Goal: Find specific page/section: Find specific page/section

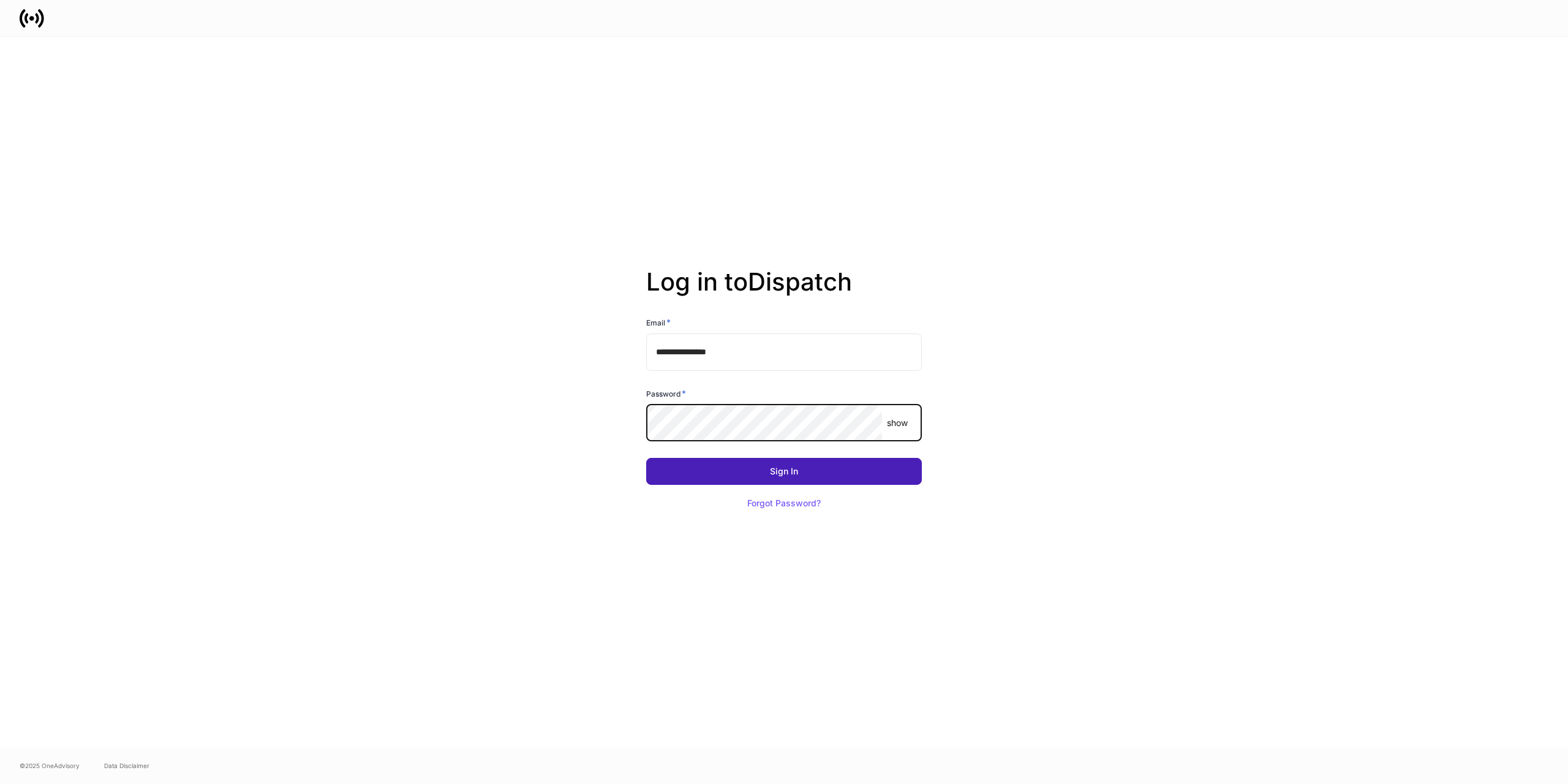
click at [800, 473] on button "Sign In" at bounding box center [784, 471] width 276 height 27
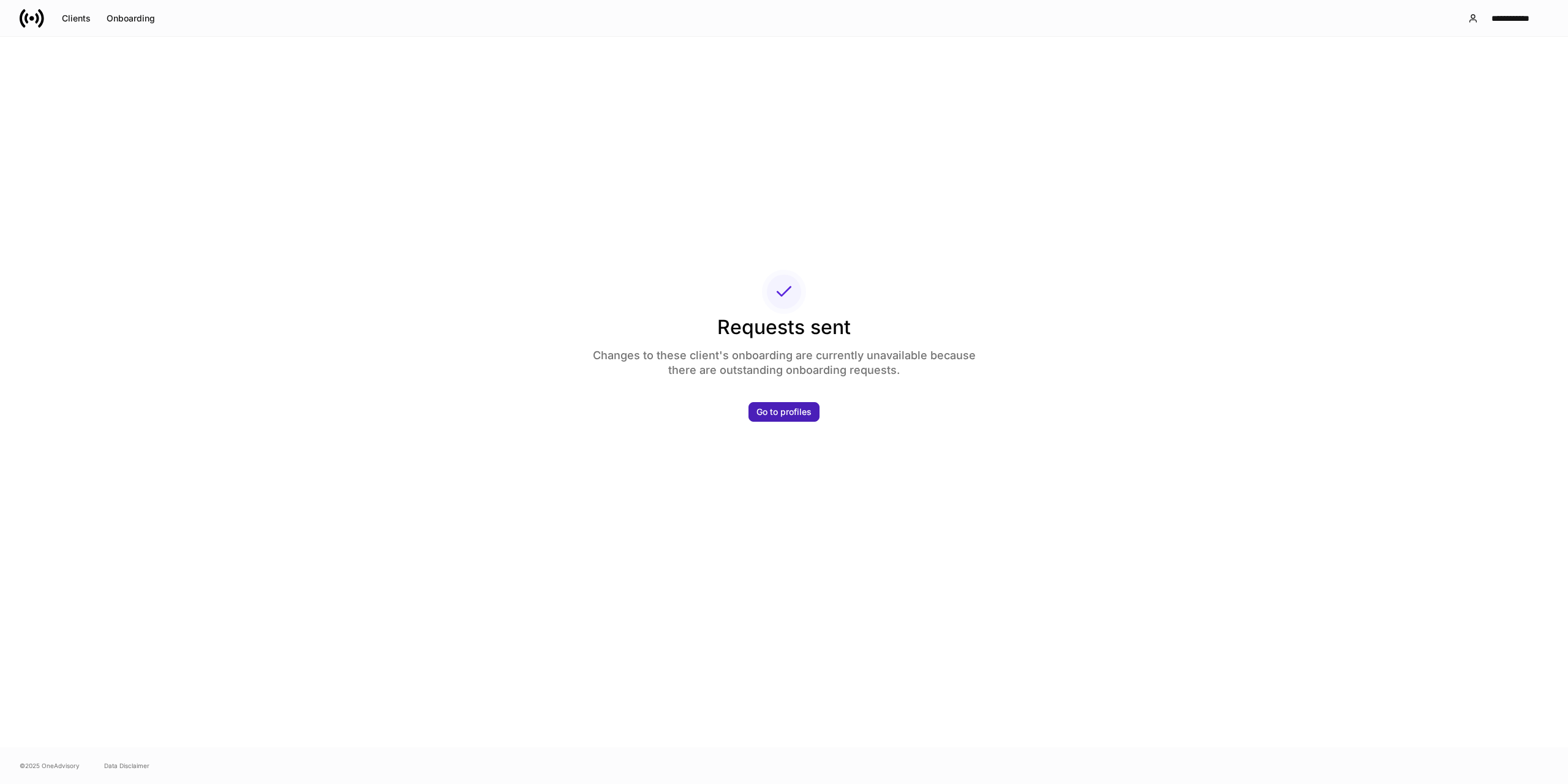
click at [772, 412] on div "Go to profiles" at bounding box center [784, 412] width 55 height 9
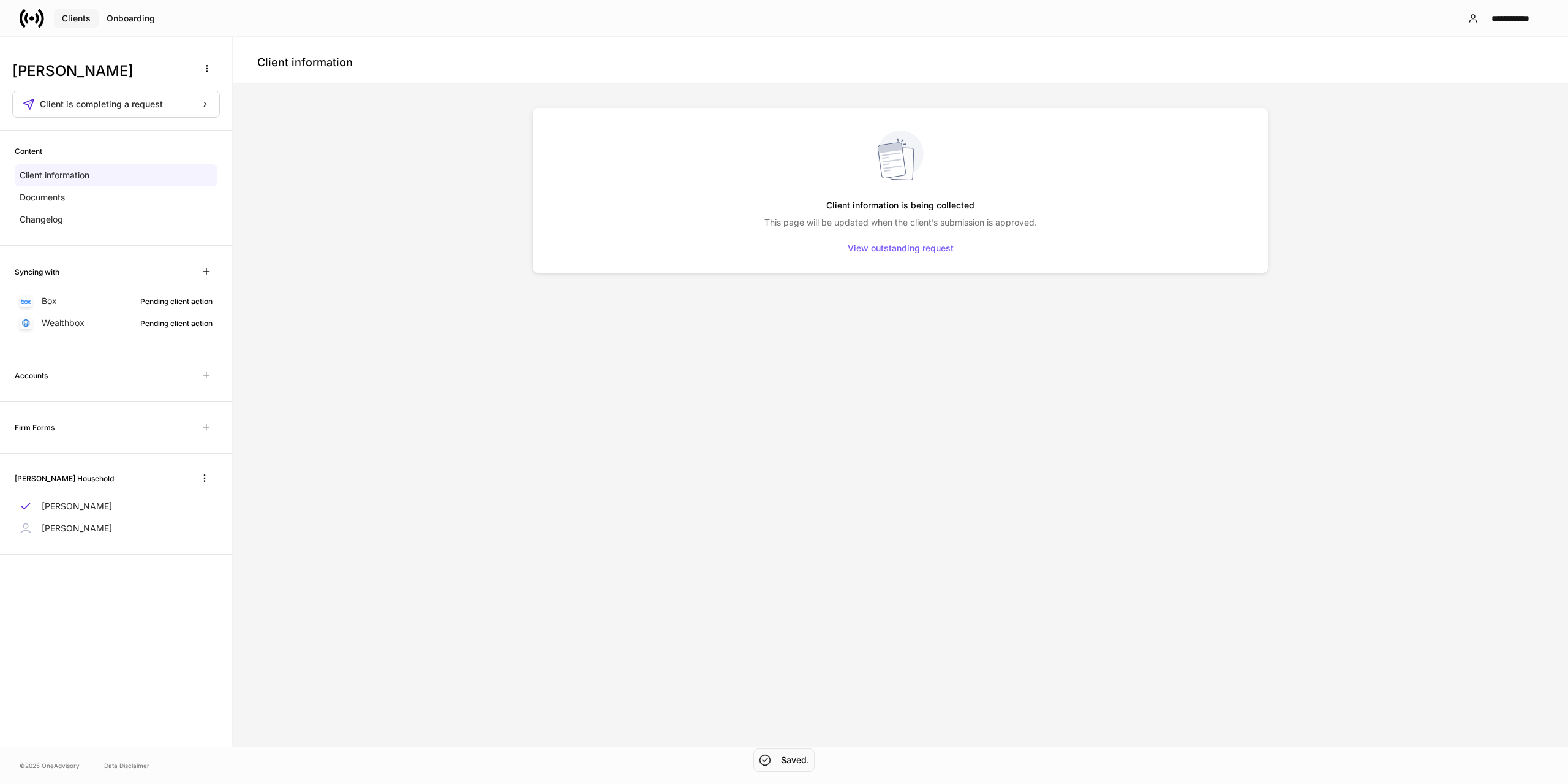
click at [79, 18] on div "Clients" at bounding box center [76, 18] width 29 height 9
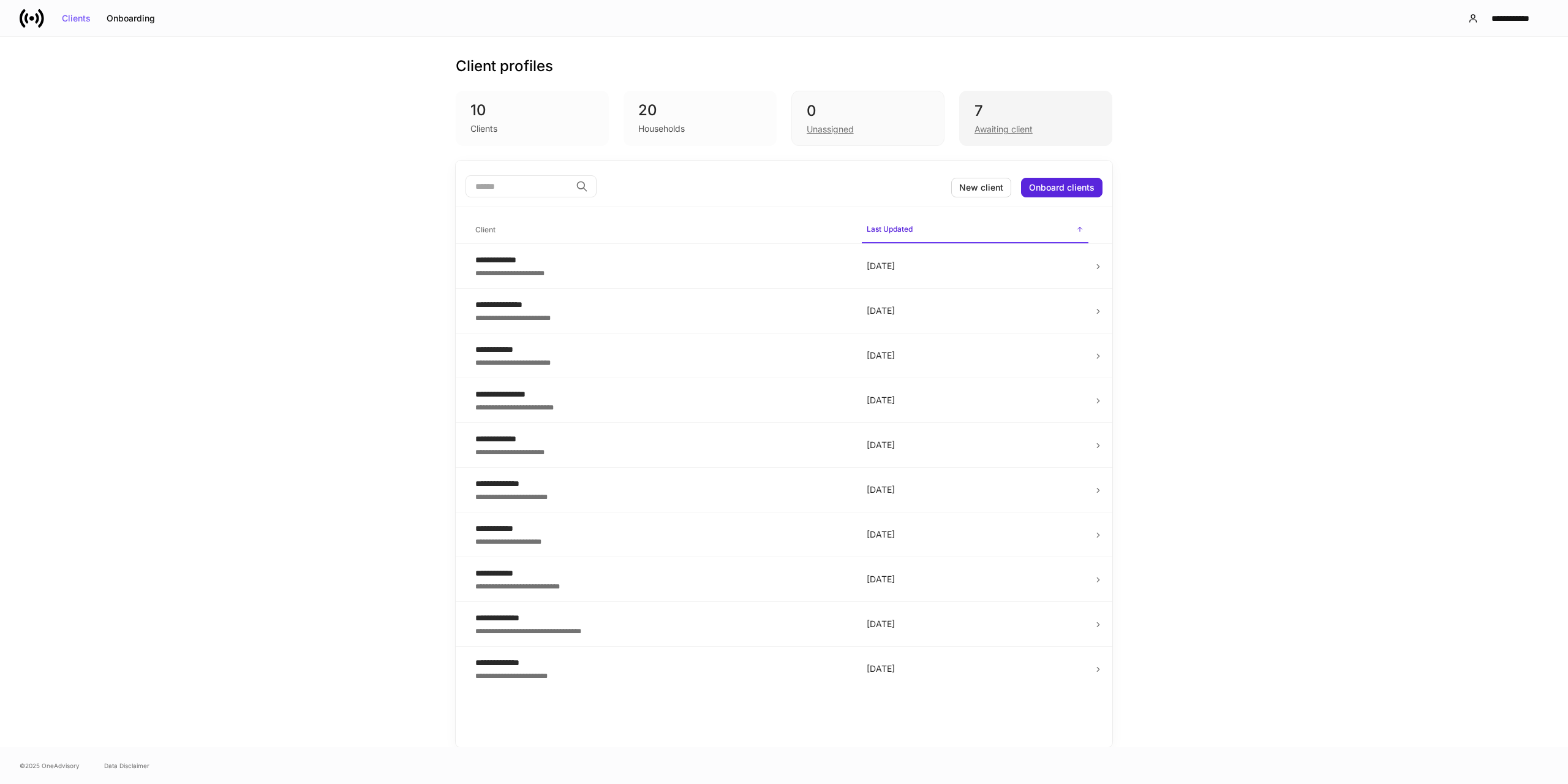
click at [1017, 127] on div "Awaiting client" at bounding box center [1004, 130] width 58 height 13
